Goal: Task Accomplishment & Management: Use online tool/utility

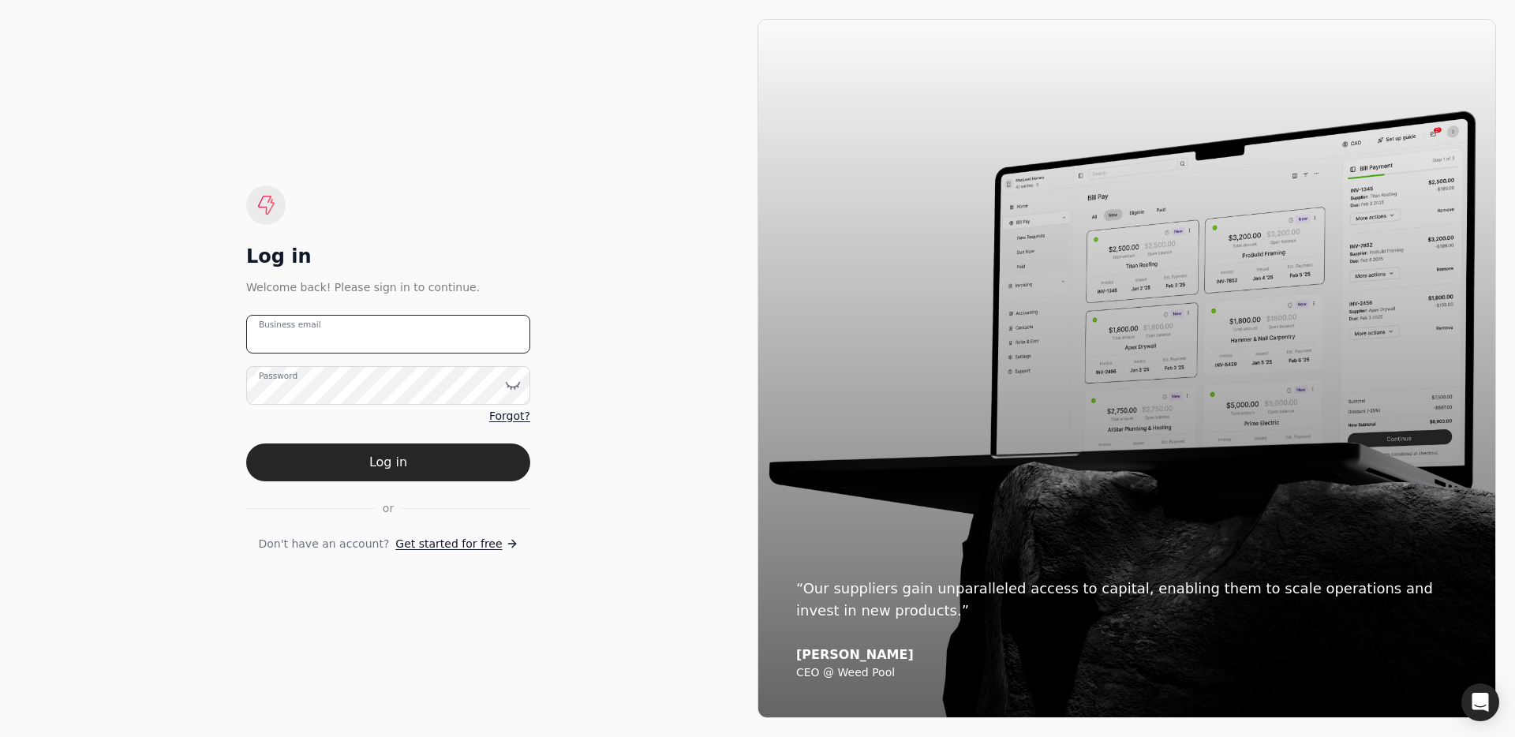
click at [366, 347] on email "Business email" at bounding box center [388, 334] width 284 height 39
type email "[EMAIL_ADDRESS][DOMAIN_NAME]"
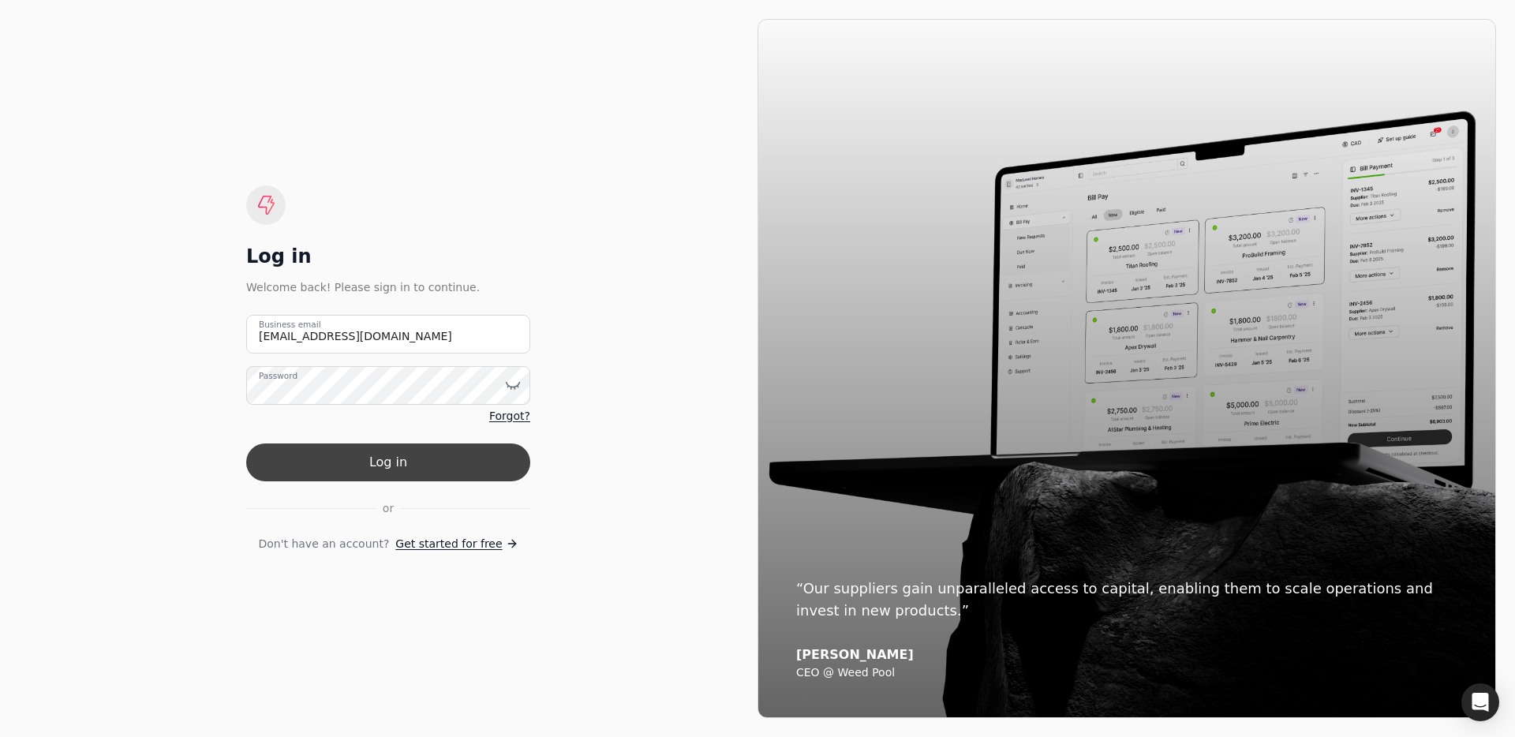
click at [428, 456] on button "Log in" at bounding box center [388, 462] width 284 height 38
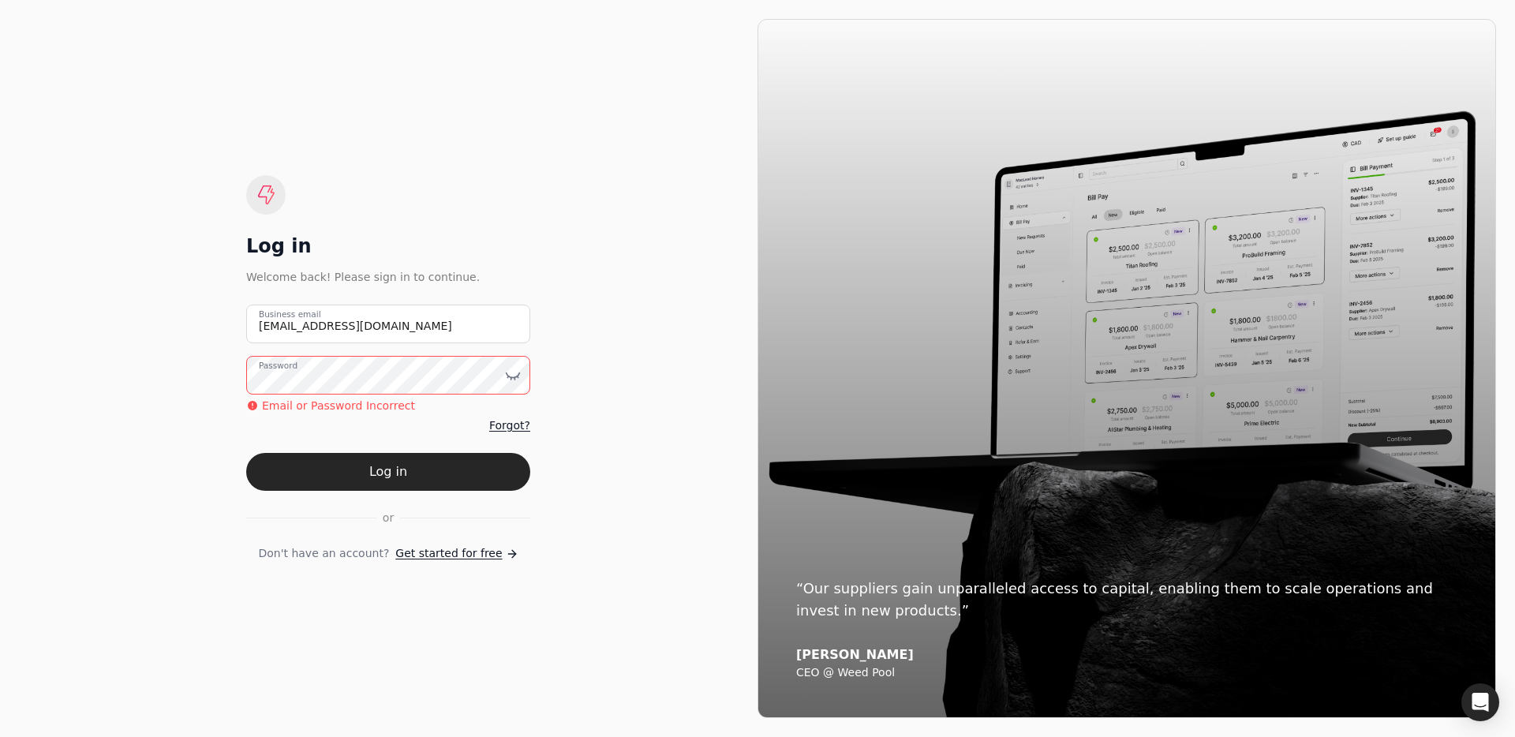
click at [136, 361] on div "Log in Welcome back! Please sign in to continue. [EMAIL_ADDRESS][DOMAIN_NAME] B…" at bounding box center [388, 368] width 739 height 699
click at [384, 466] on button "Log in" at bounding box center [388, 472] width 284 height 38
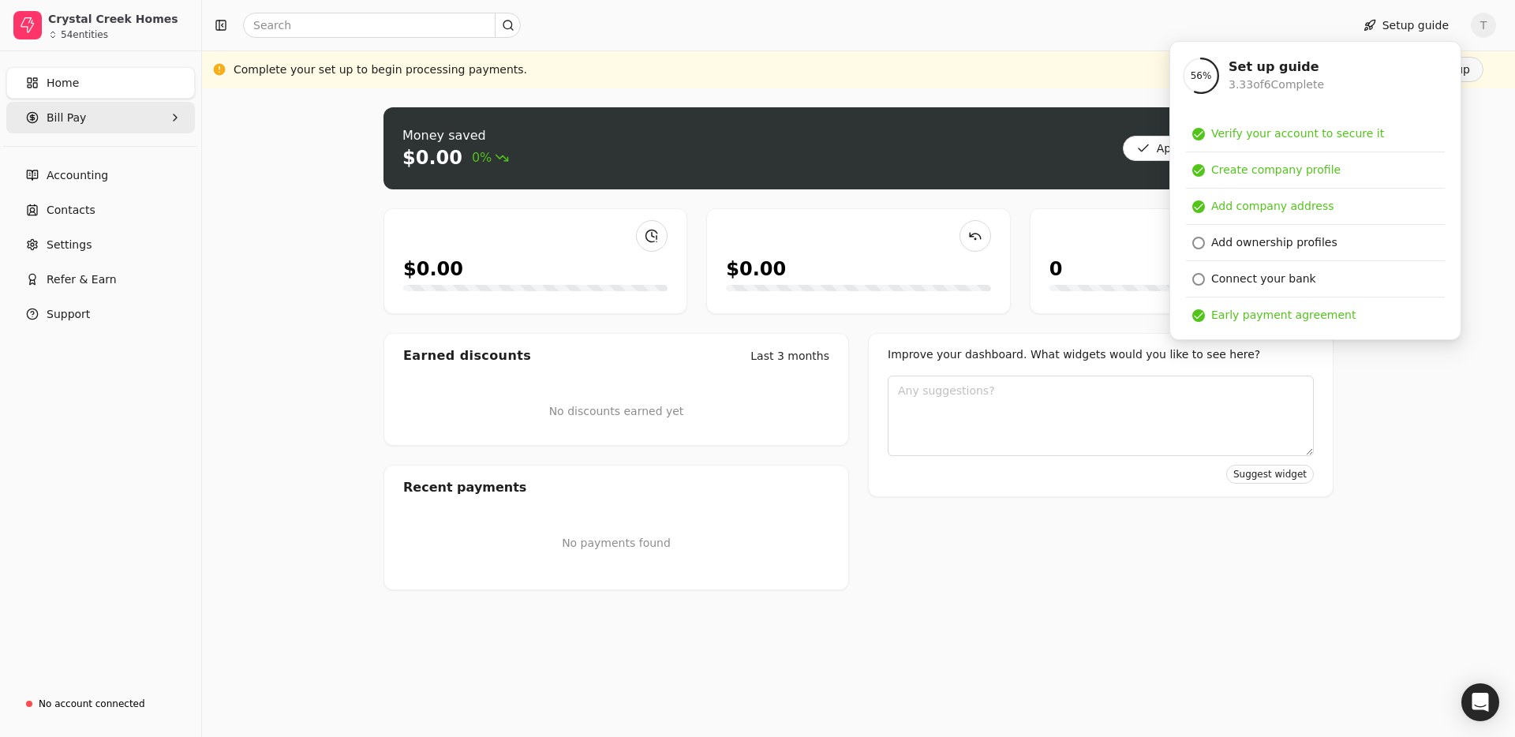
click at [92, 124] on Pay "Bill Pay" at bounding box center [100, 118] width 189 height 32
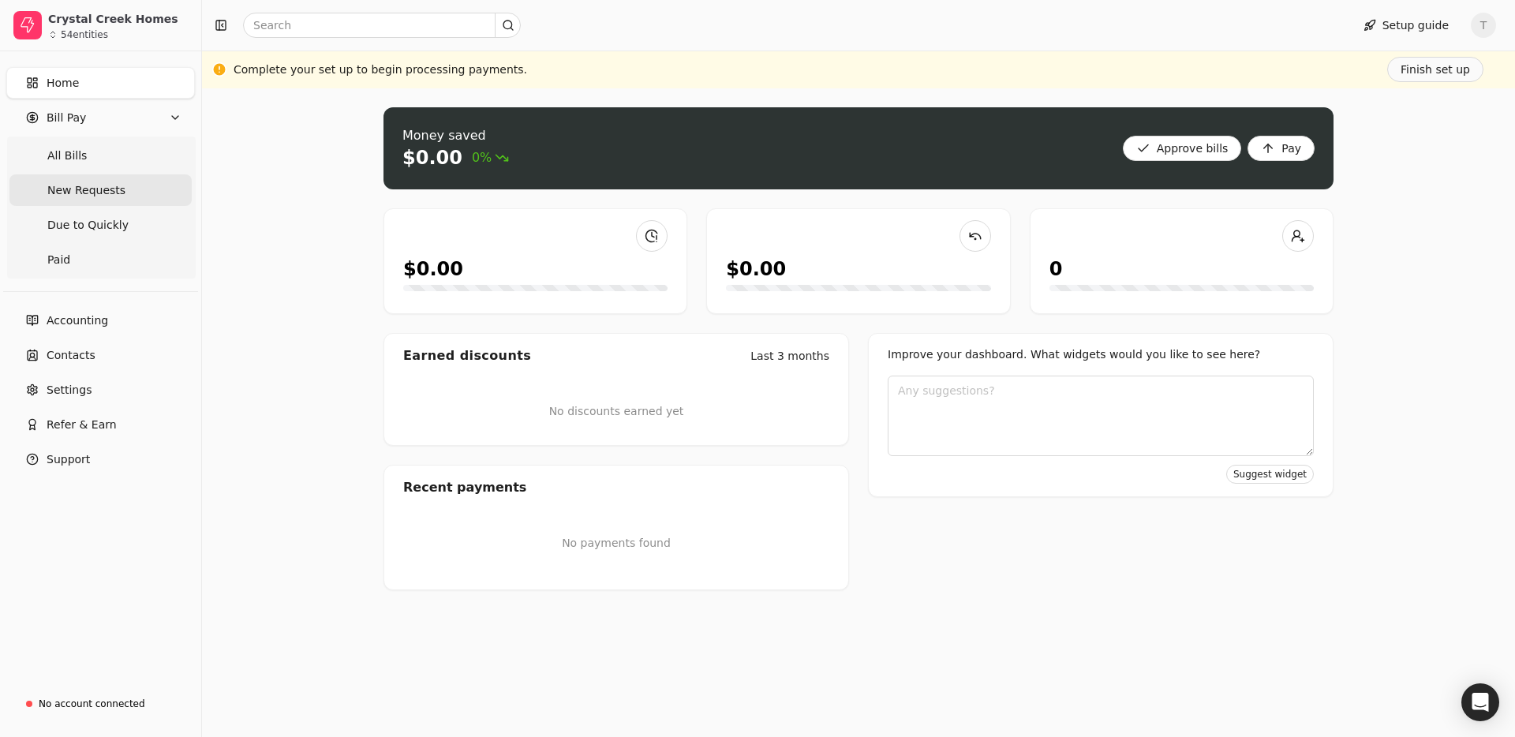
click at [97, 183] on span "New Requests" at bounding box center [86, 190] width 78 height 17
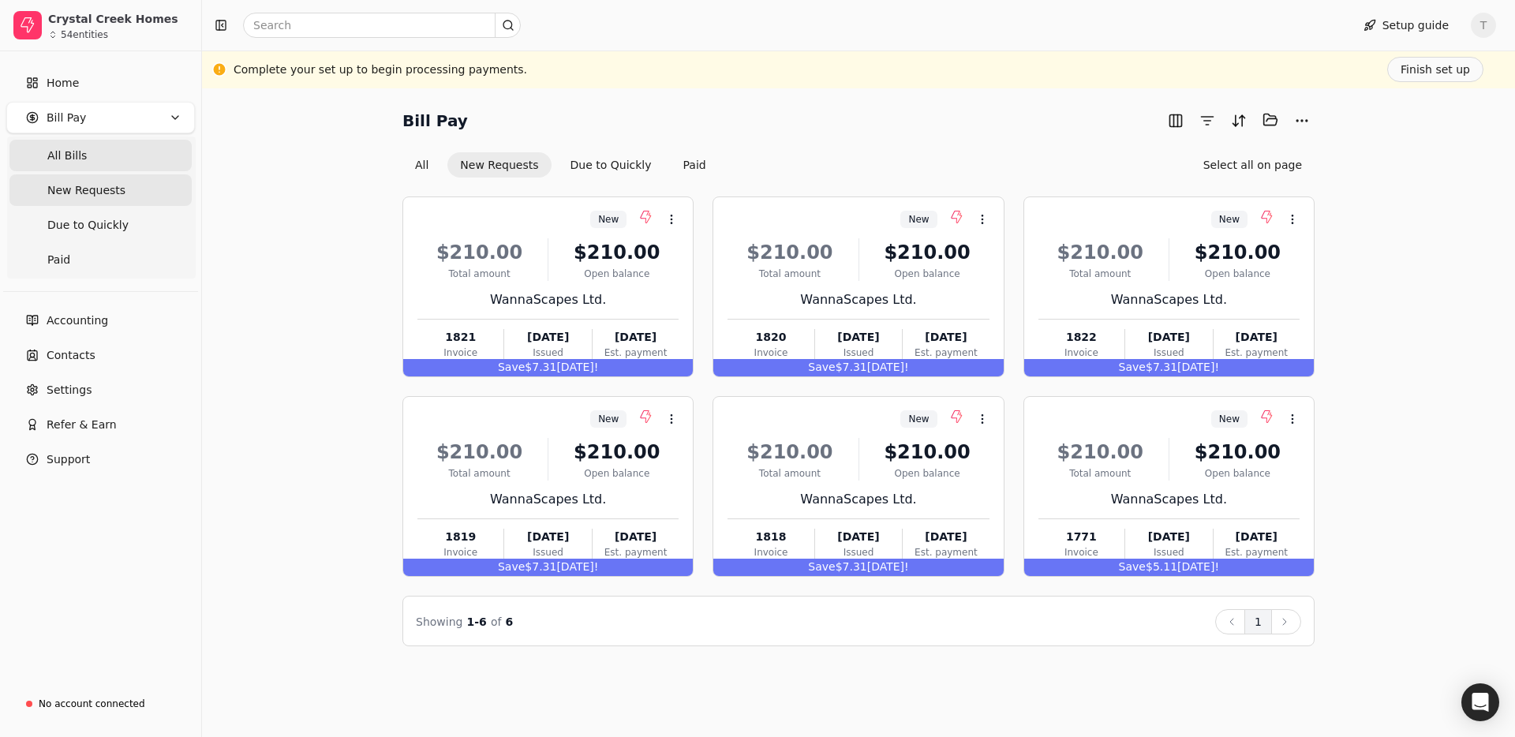
click at [93, 159] on Bills "All Bills" at bounding box center [100, 156] width 182 height 32
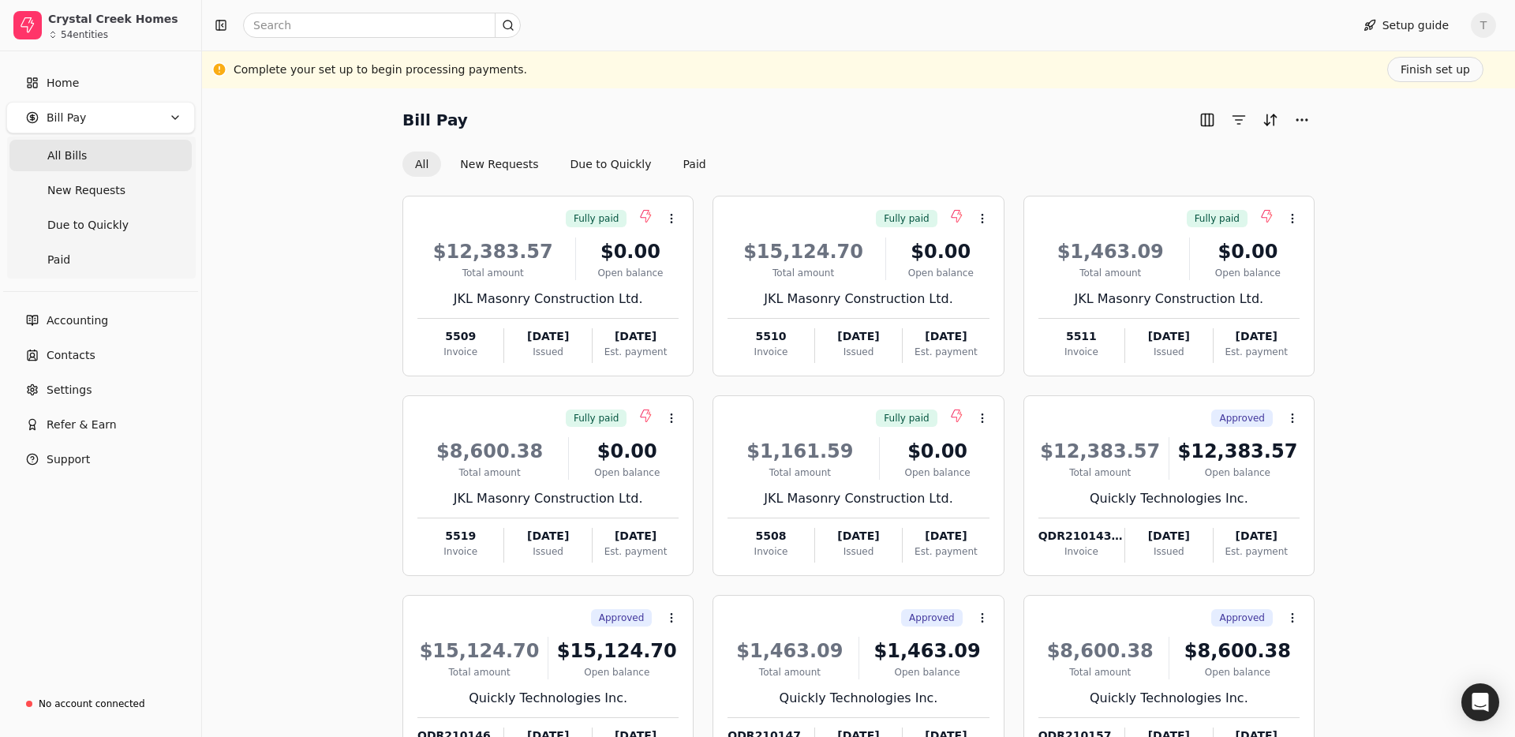
click at [482, 167] on button "New Requests" at bounding box center [498, 164] width 103 height 25
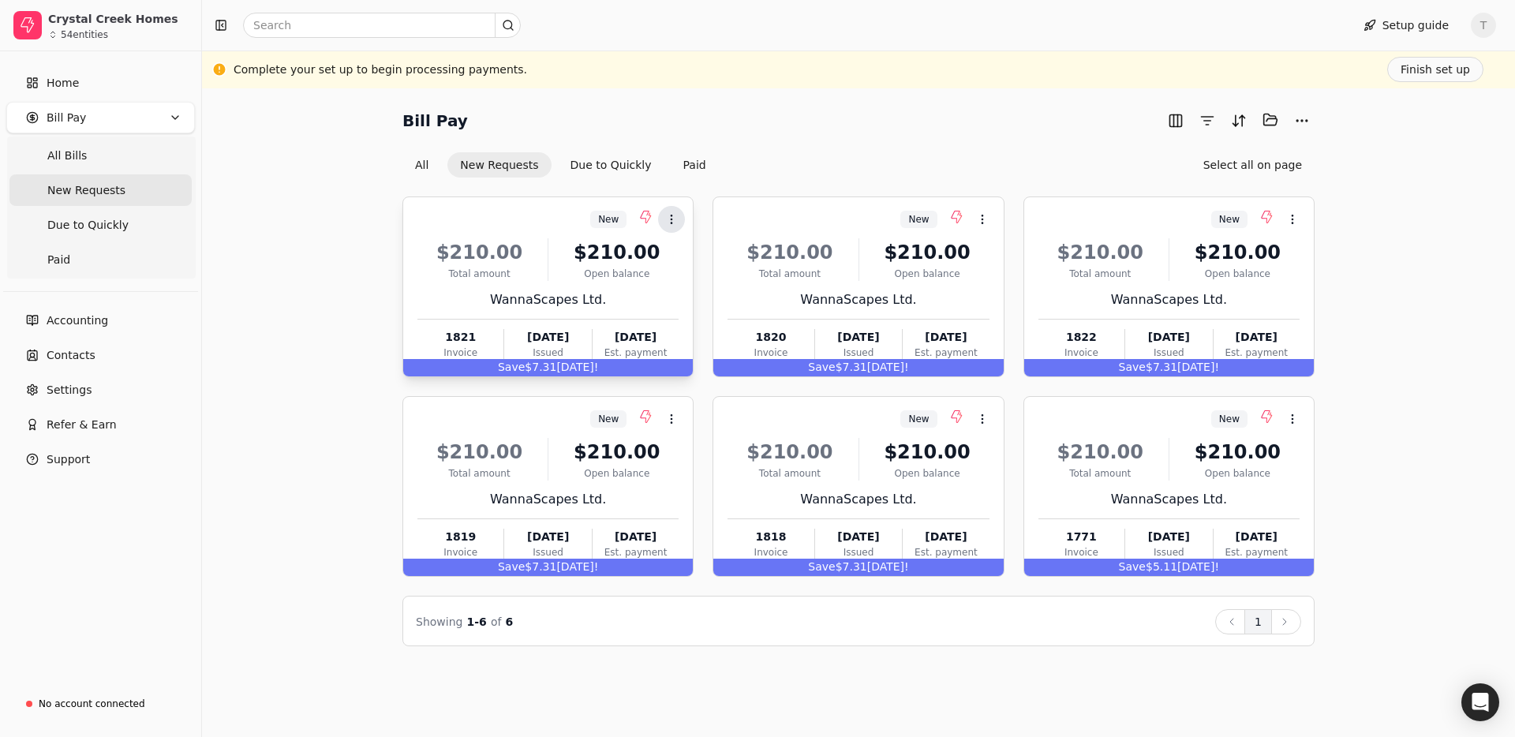
click at [670, 222] on icon at bounding box center [671, 219] width 13 height 13
click at [694, 259] on span "Open" at bounding box center [696, 257] width 29 height 17
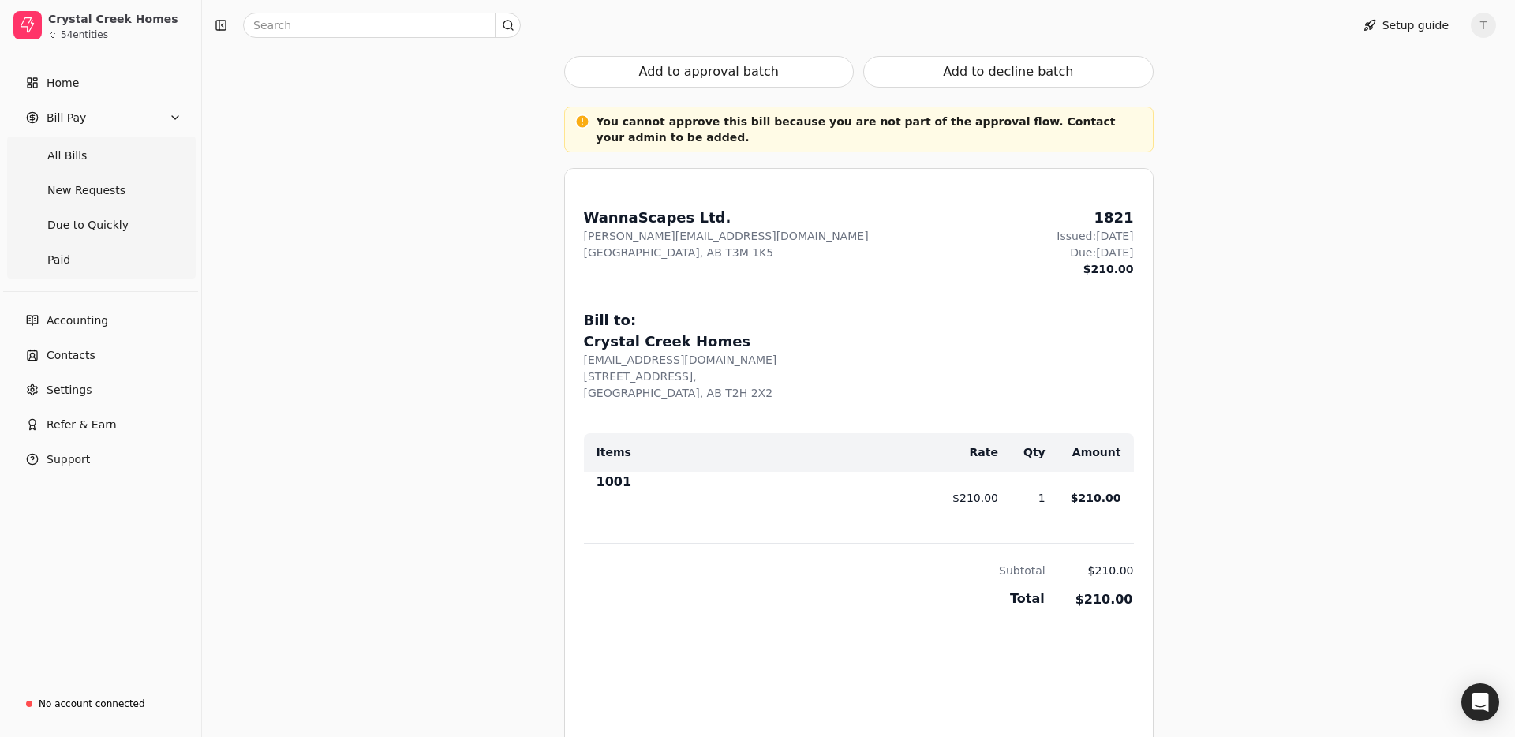
scroll to position [527, 0]
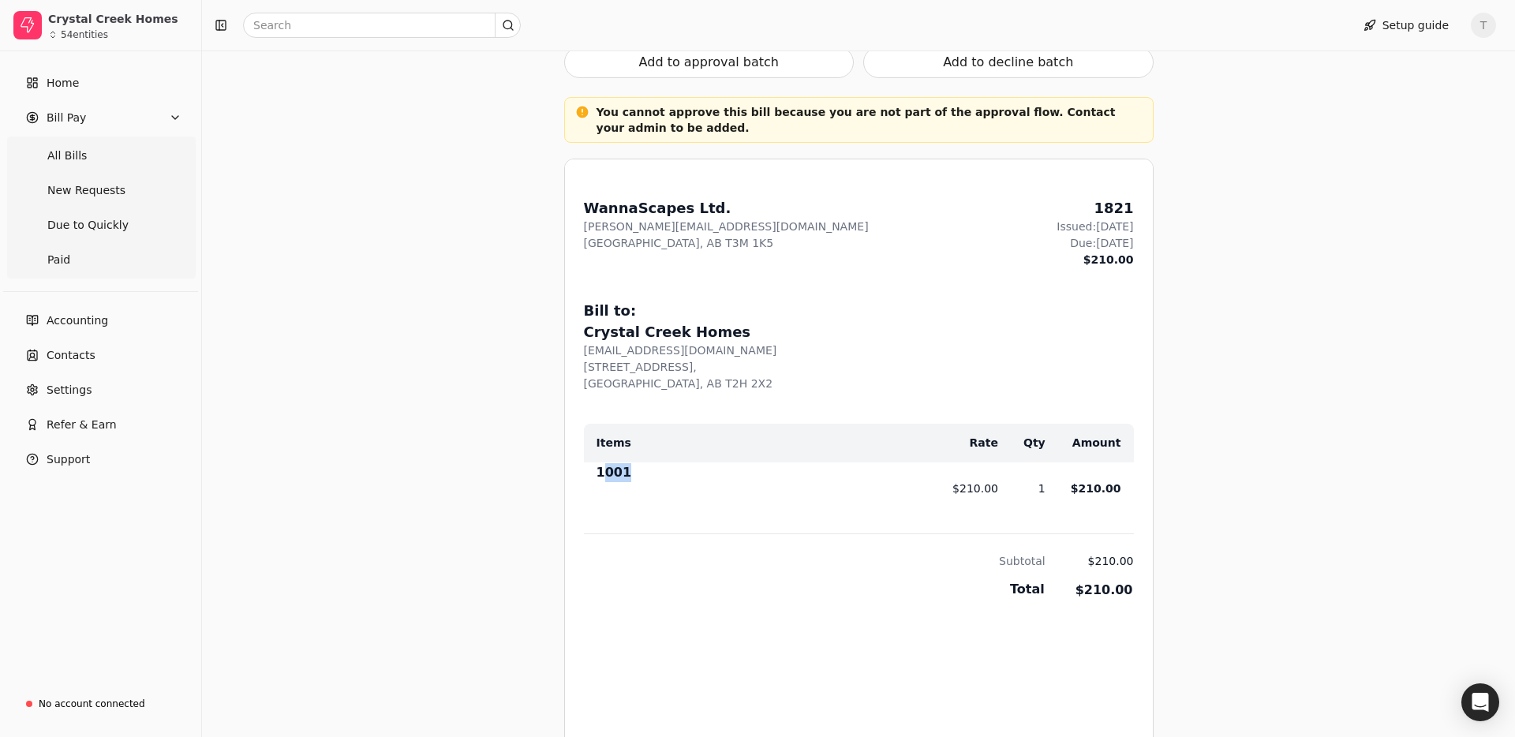
drag, startPoint x: 601, startPoint y: 476, endPoint x: 829, endPoint y: 501, distance: 229.5
click at [826, 500] on td "1001" at bounding box center [756, 488] width 344 height 52
drag, startPoint x: 677, startPoint y: 474, endPoint x: 657, endPoint y: 474, distance: 19.7
click at [679, 474] on div "1001" at bounding box center [762, 475] width 331 height 25
drag, startPoint x: 777, startPoint y: 489, endPoint x: 821, endPoint y: 495, distance: 43.8
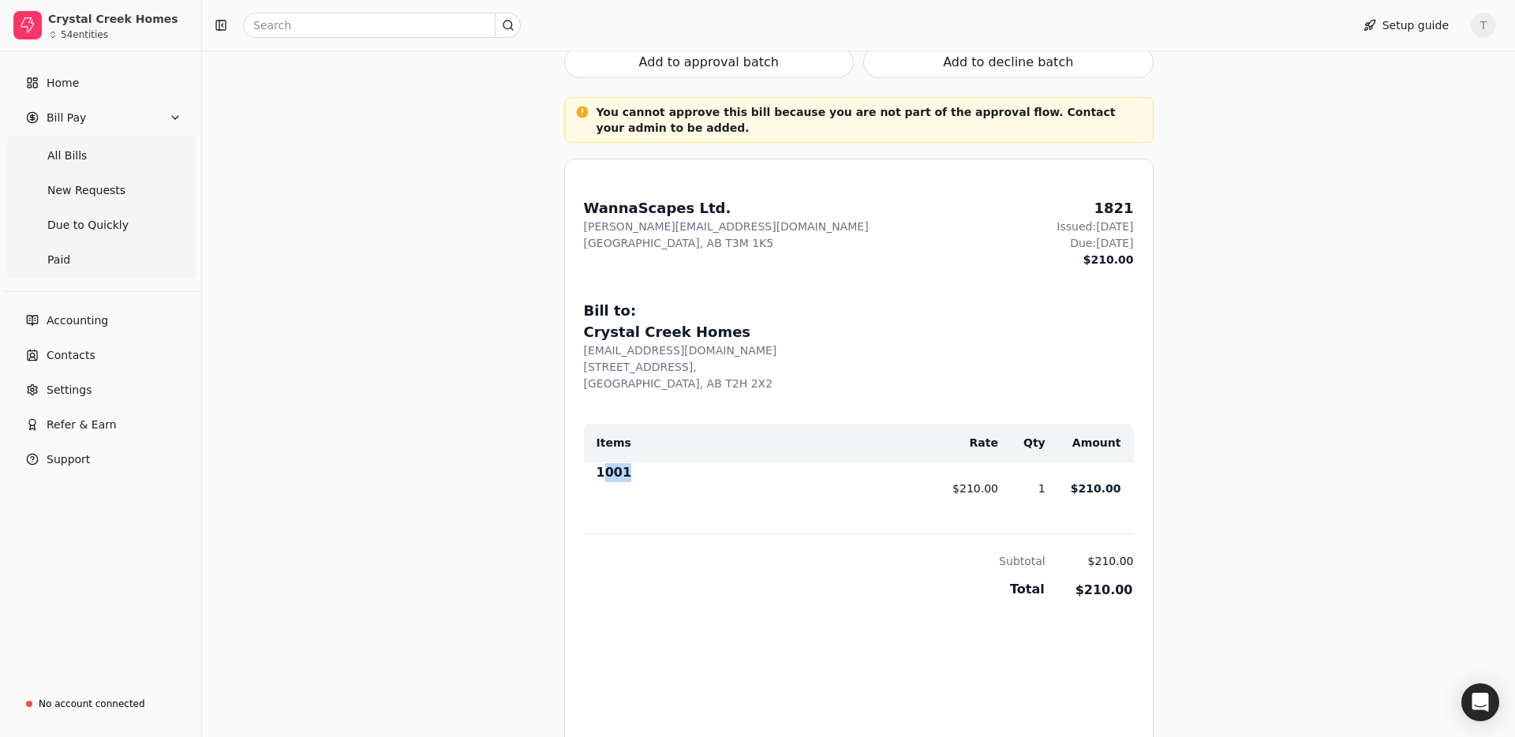
click at [821, 495] on td "1001" at bounding box center [756, 488] width 344 height 52
click at [821, 495] on div at bounding box center [762, 500] width 331 height 25
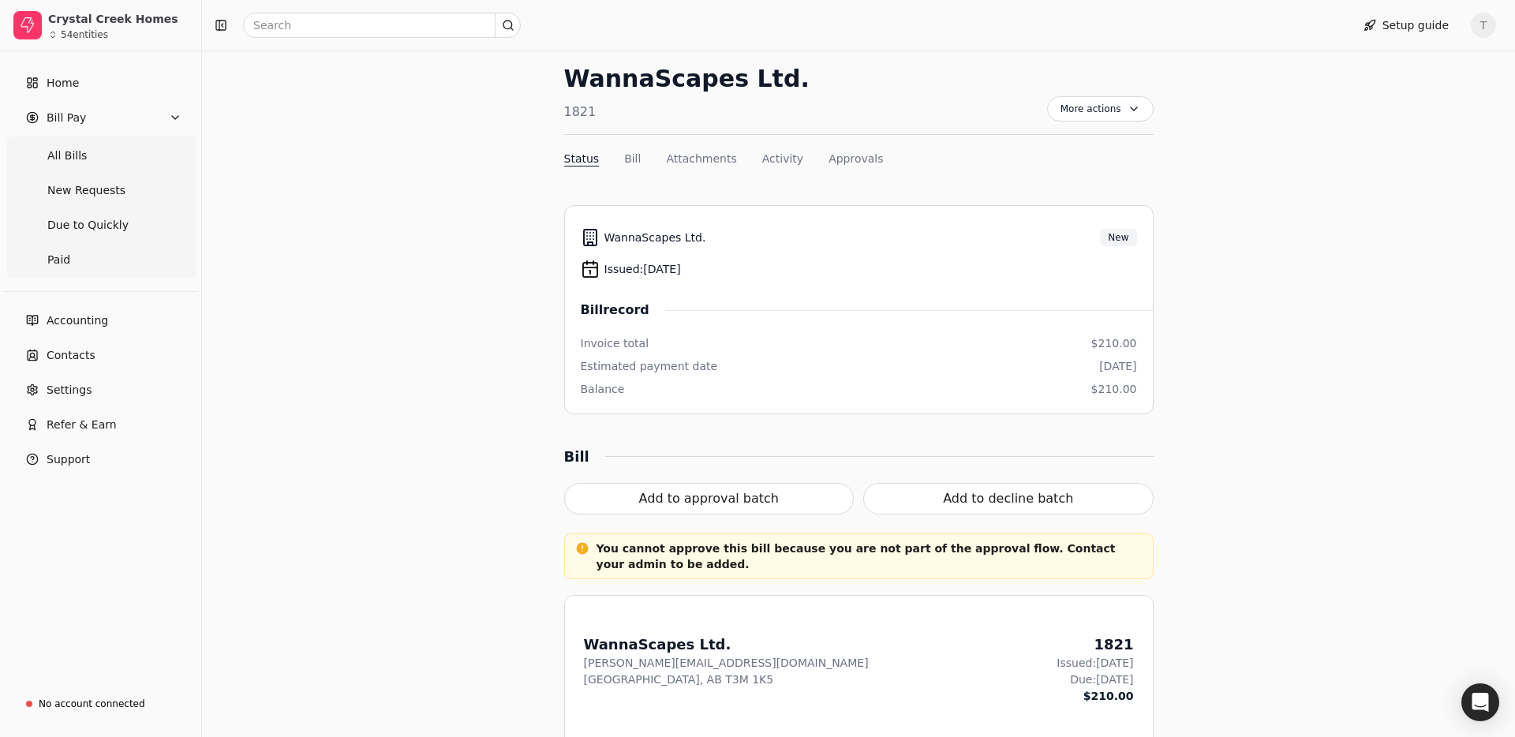
scroll to position [0, 0]
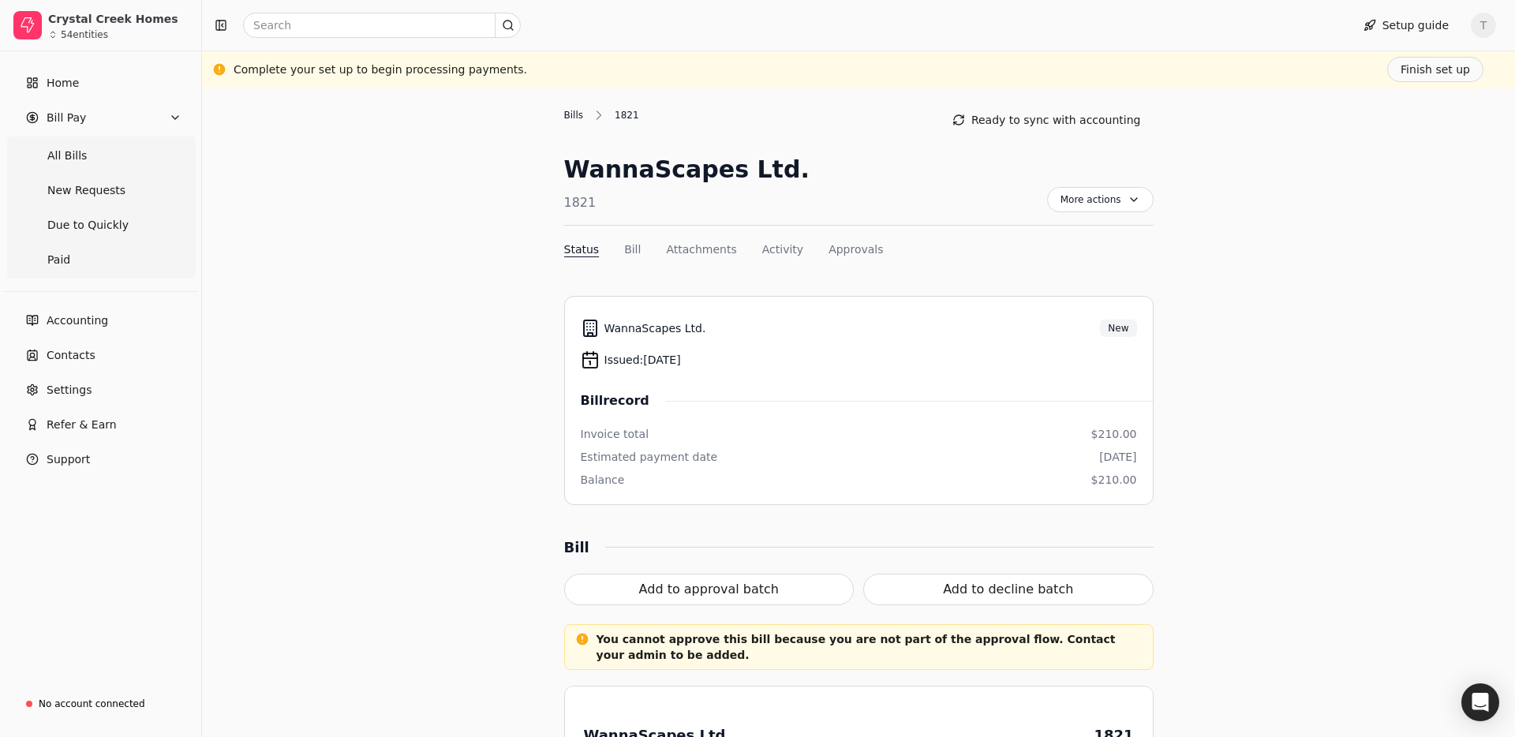
click at [573, 110] on div "Bills" at bounding box center [578, 115] width 28 height 14
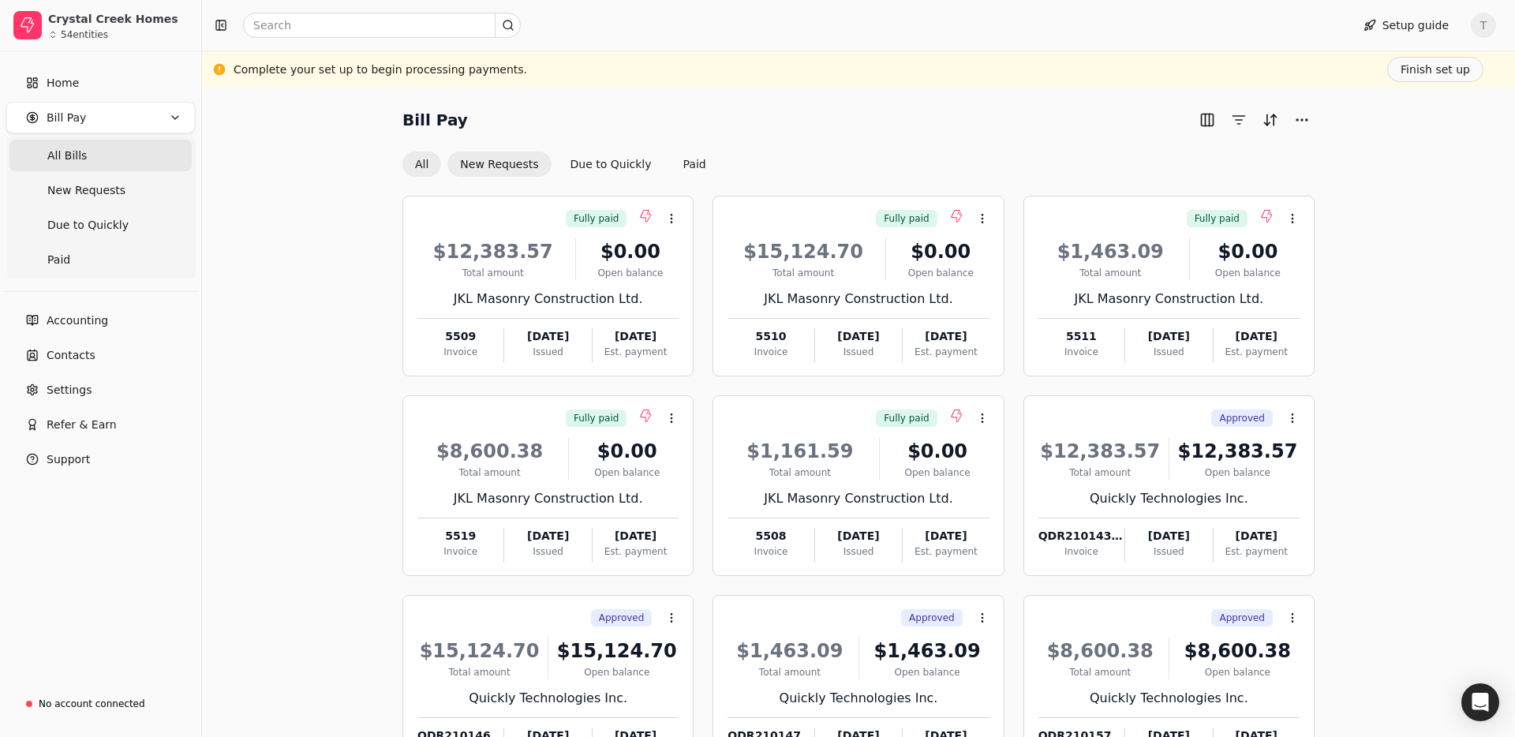
click at [496, 164] on button "New Requests" at bounding box center [498, 164] width 103 height 25
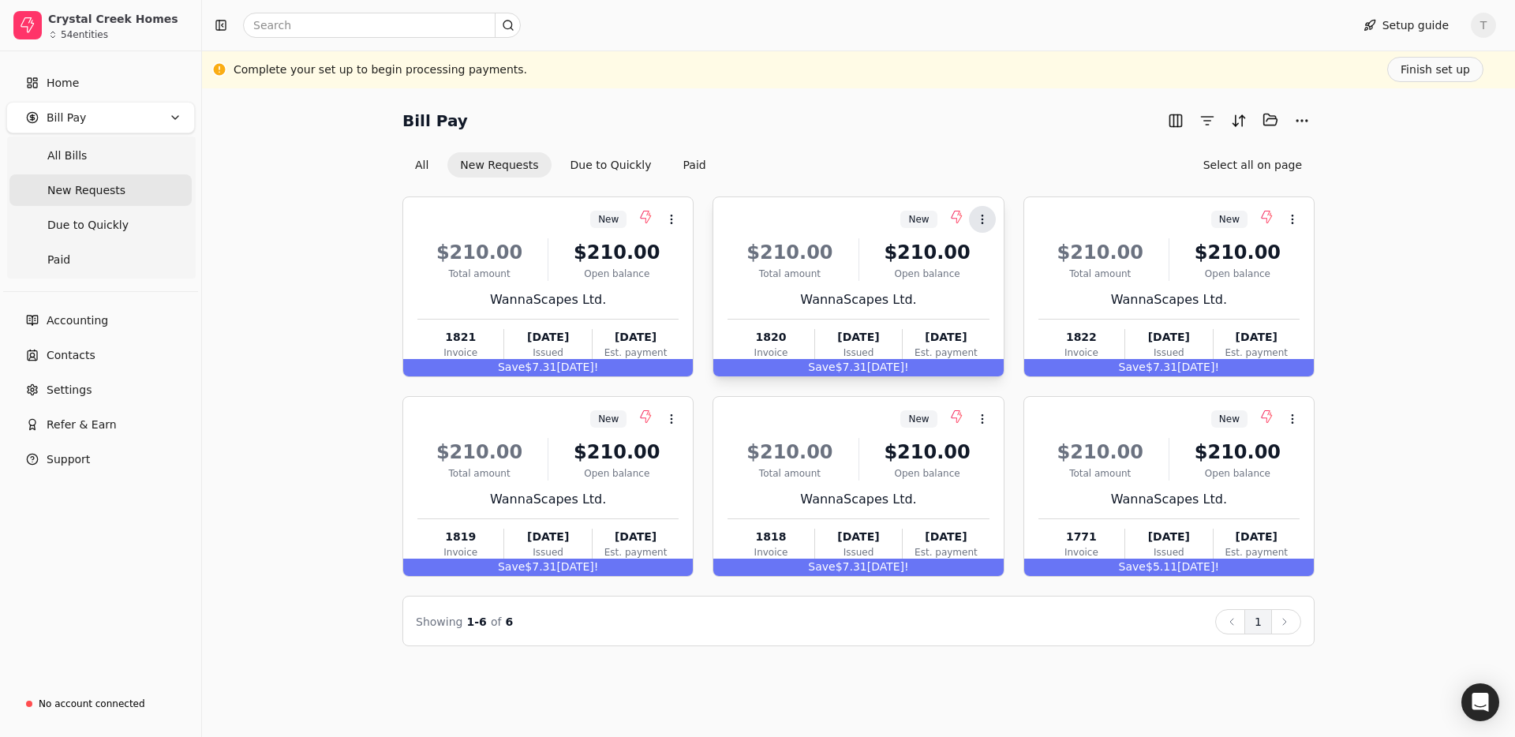
click at [985, 220] on icon at bounding box center [982, 219] width 13 height 13
click at [1003, 256] on span "Open" at bounding box center [1007, 257] width 29 height 17
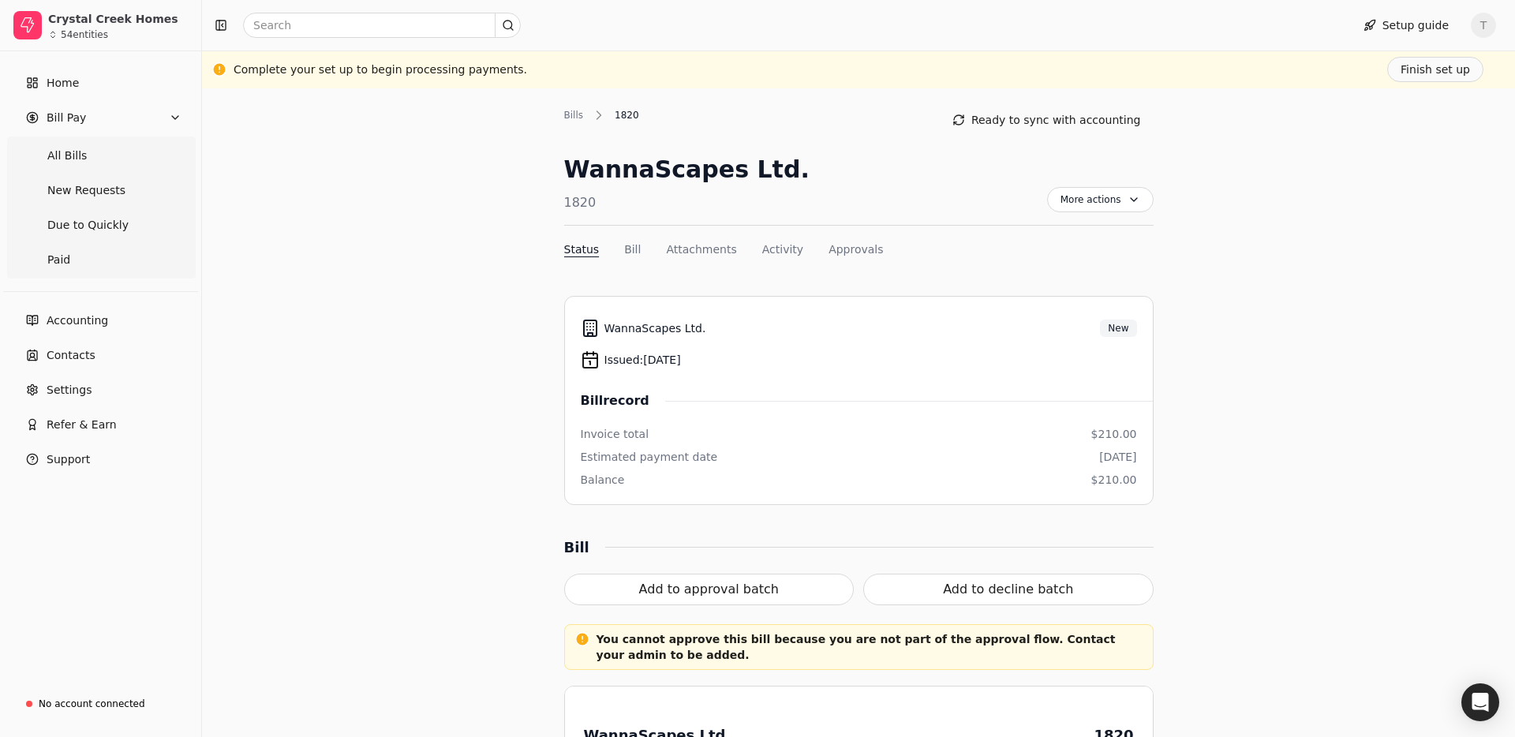
click at [99, 160] on Bills "All Bills" at bounding box center [100, 156] width 182 height 32
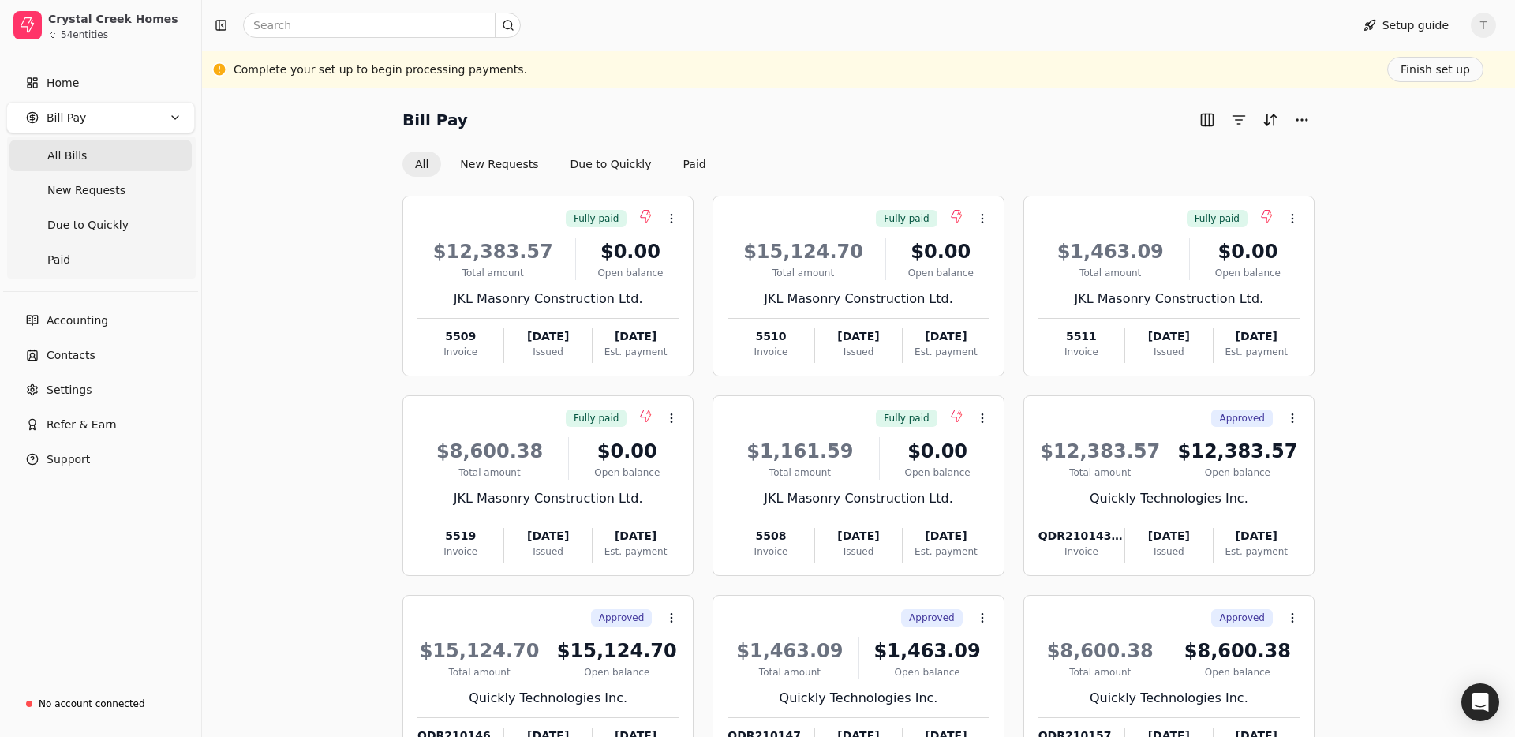
drag, startPoint x: 100, startPoint y: 159, endPoint x: 121, endPoint y: 168, distance: 22.6
click at [100, 159] on Bills "All Bills" at bounding box center [100, 156] width 182 height 32
click at [498, 170] on button "New Requests" at bounding box center [498, 164] width 103 height 25
